Goal: Task Accomplishment & Management: Check status

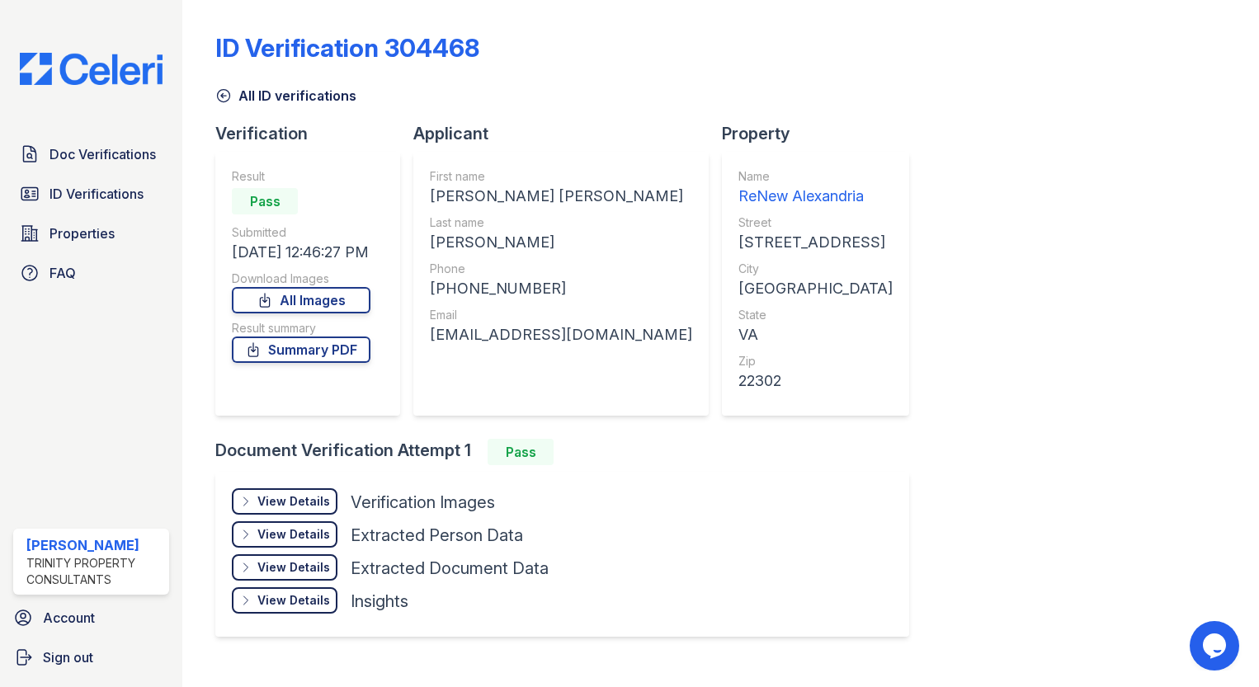
click at [1039, 223] on div "ID Verification 304468 All ID verifications Verification Result Pass Submitted …" at bounding box center [720, 334] width 1011 height 654
click at [43, 193] on link "ID Verifications" at bounding box center [91, 193] width 156 height 33
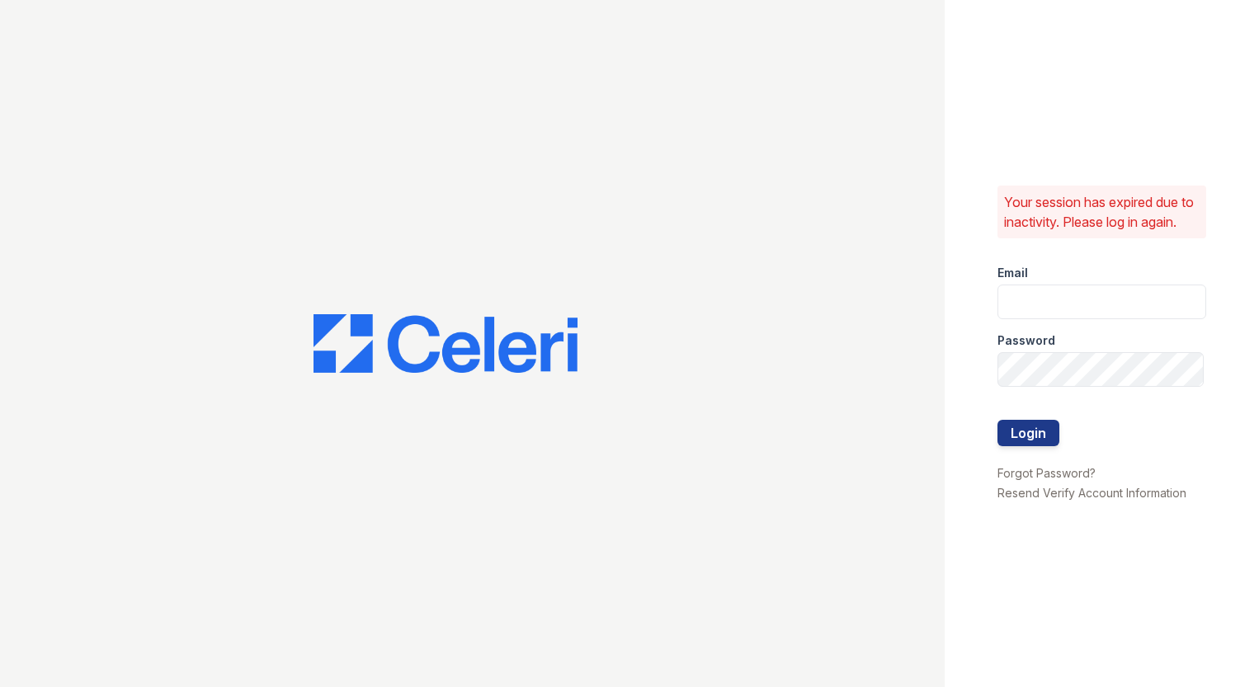
type input "[EMAIL_ADDRESS][DOMAIN_NAME]"
click at [43, 193] on div at bounding box center [472, 343] width 945 height 687
click at [1047, 440] on button "Login" at bounding box center [1029, 433] width 62 height 26
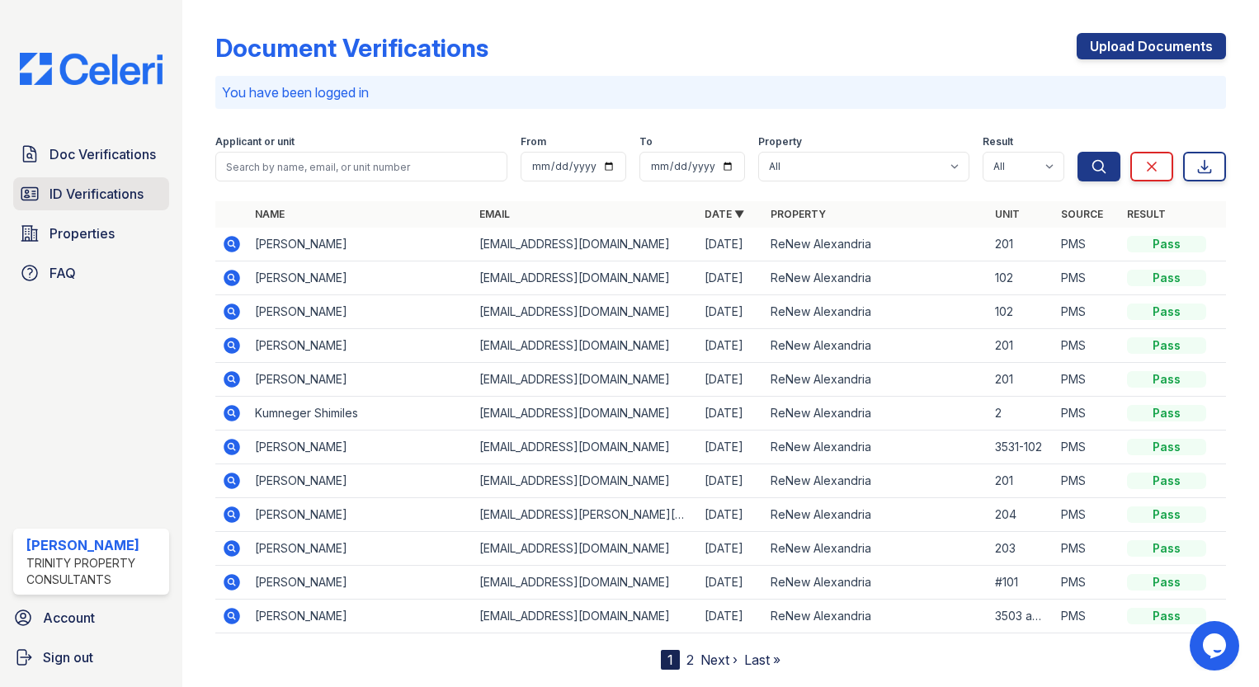
click at [100, 196] on span "ID Verifications" at bounding box center [97, 194] width 94 height 20
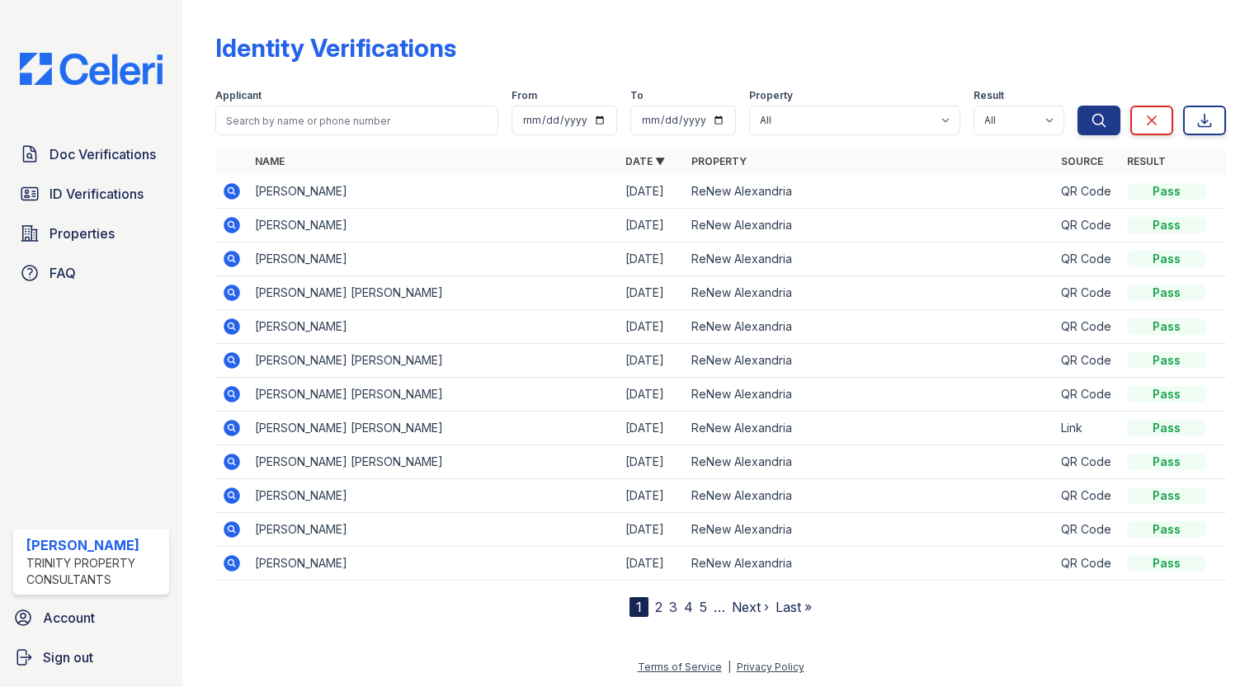
click at [237, 189] on icon at bounding box center [232, 191] width 17 height 17
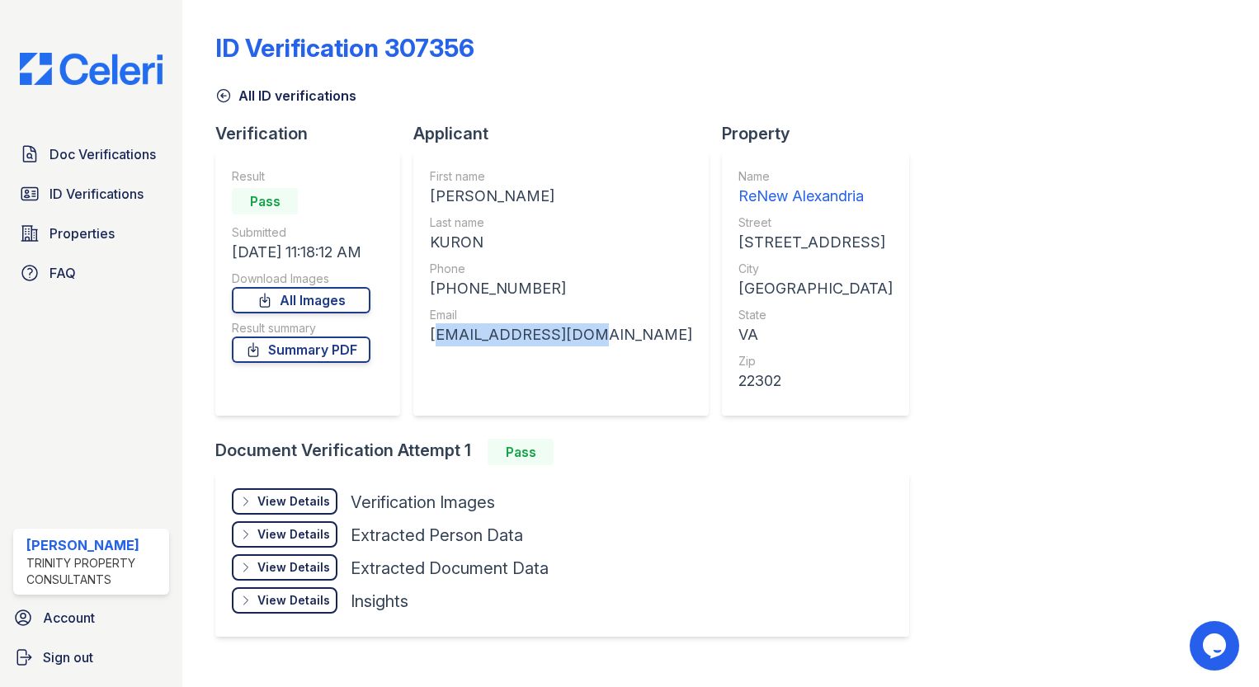
drag, startPoint x: 583, startPoint y: 336, endPoint x: 432, endPoint y: 336, distance: 151.0
click at [432, 336] on div "First name RICHARD JOSEPH Last name KURON Phone +15713987555 Email rjk314mp@gma…" at bounding box center [560, 284] width 295 height 264
copy div "rjk314mp@gmail.com"
click at [556, 281] on div "+15713987555" at bounding box center [561, 288] width 262 height 23
click at [549, 295] on div "+15713987555" at bounding box center [561, 288] width 262 height 23
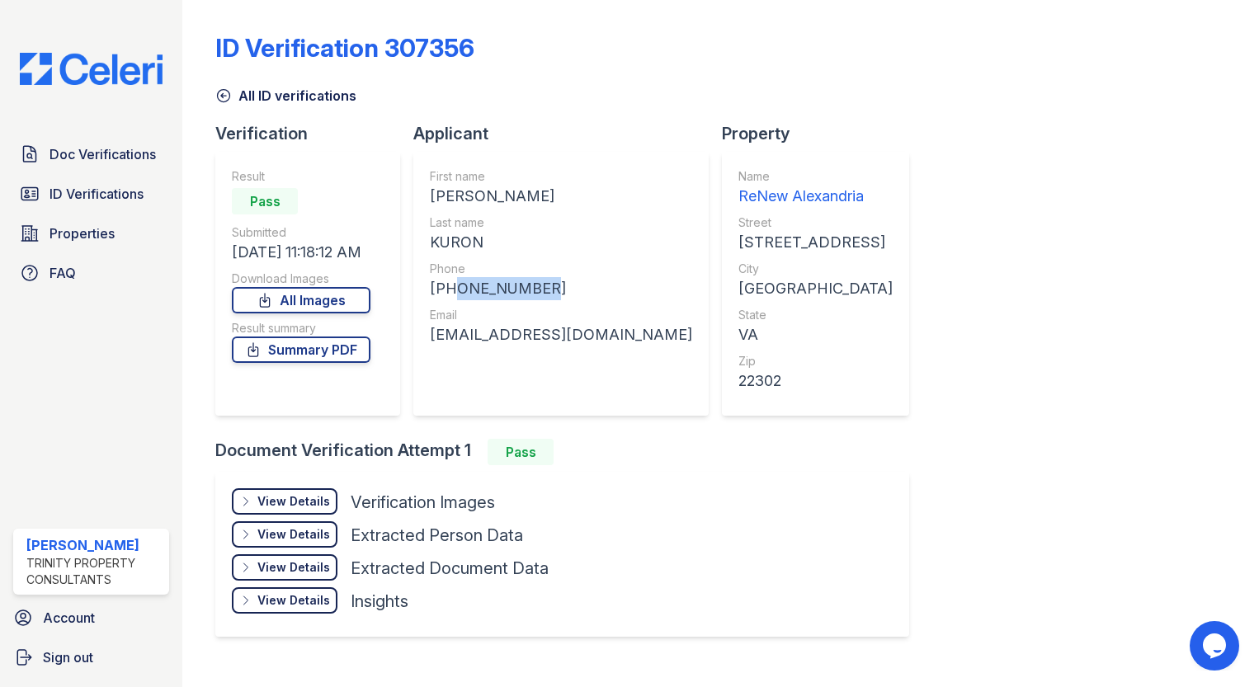
drag, startPoint x: 527, startPoint y: 283, endPoint x: 447, endPoint y: 284, distance: 79.2
click at [447, 284] on div "+15713987555" at bounding box center [561, 288] width 262 height 23
copy div "5713987555"
